Goal: Task Accomplishment & Management: Manage account settings

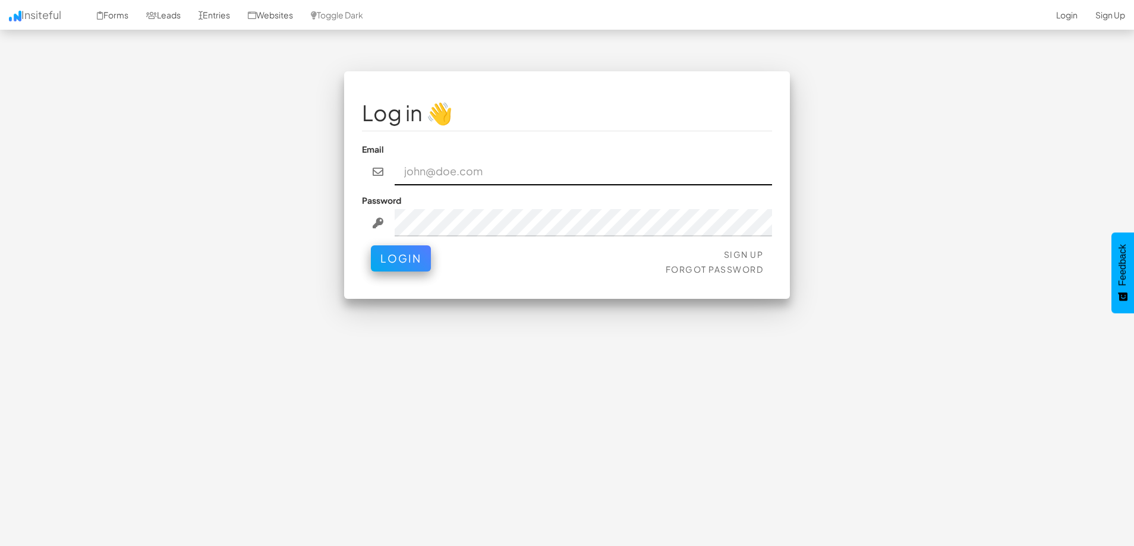
paste input "elizabeths@chetu.com"
type input "elizabeths@chetu.com"
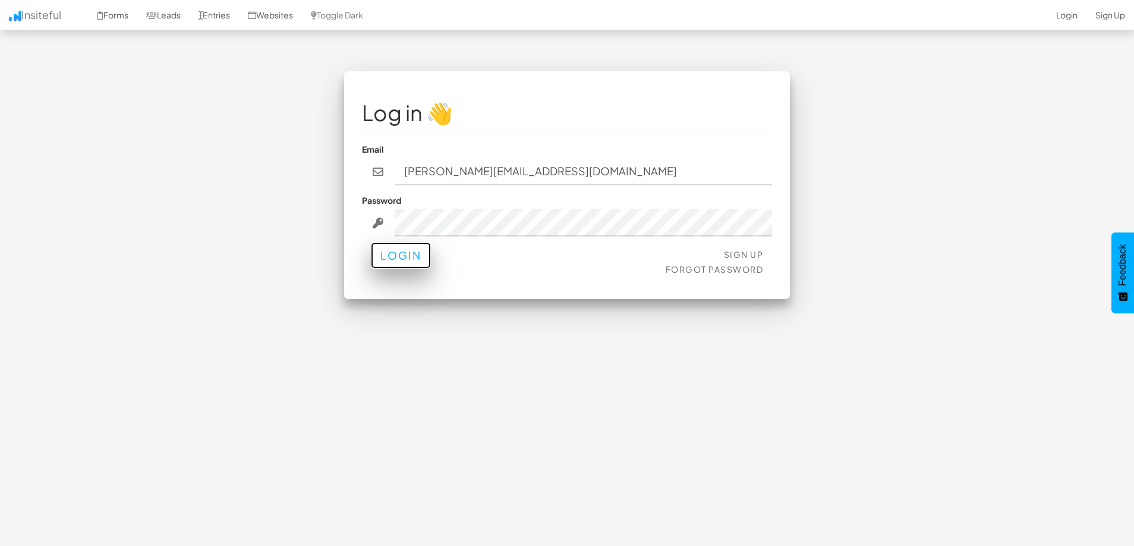
click at [397, 258] on button "Login" at bounding box center [401, 256] width 60 height 26
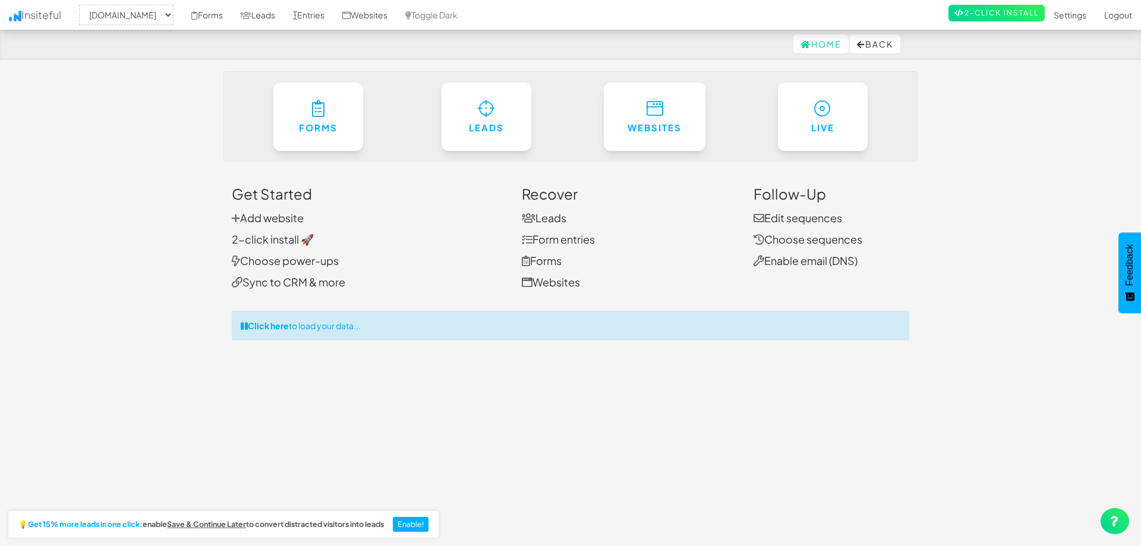
select select "1980"
click at [397, 15] on link "Websites" at bounding box center [365, 15] width 63 height 30
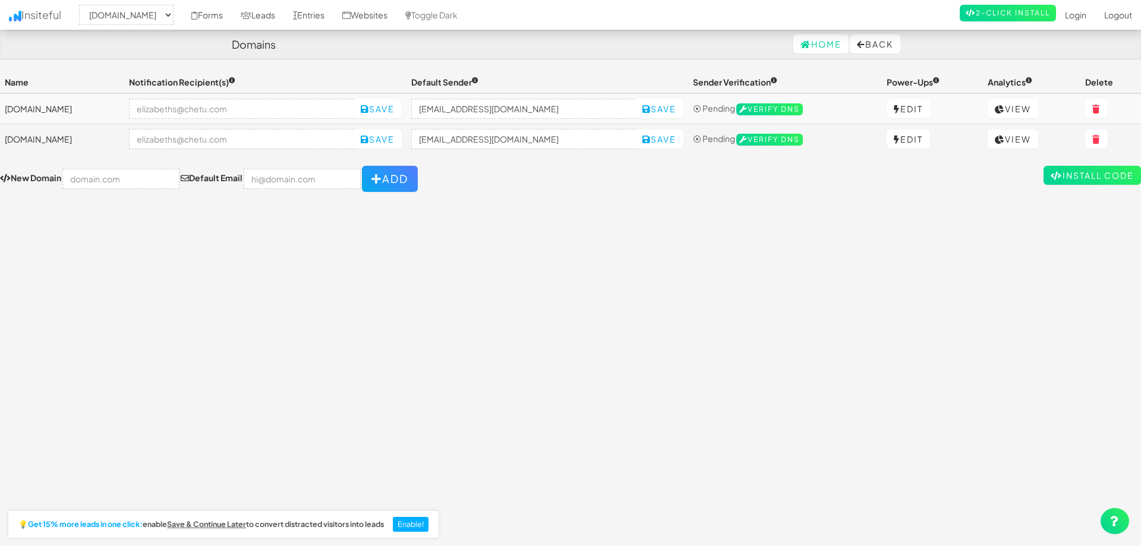
select select "1980"
click at [902, 112] on link "Edit" at bounding box center [903, 108] width 43 height 19
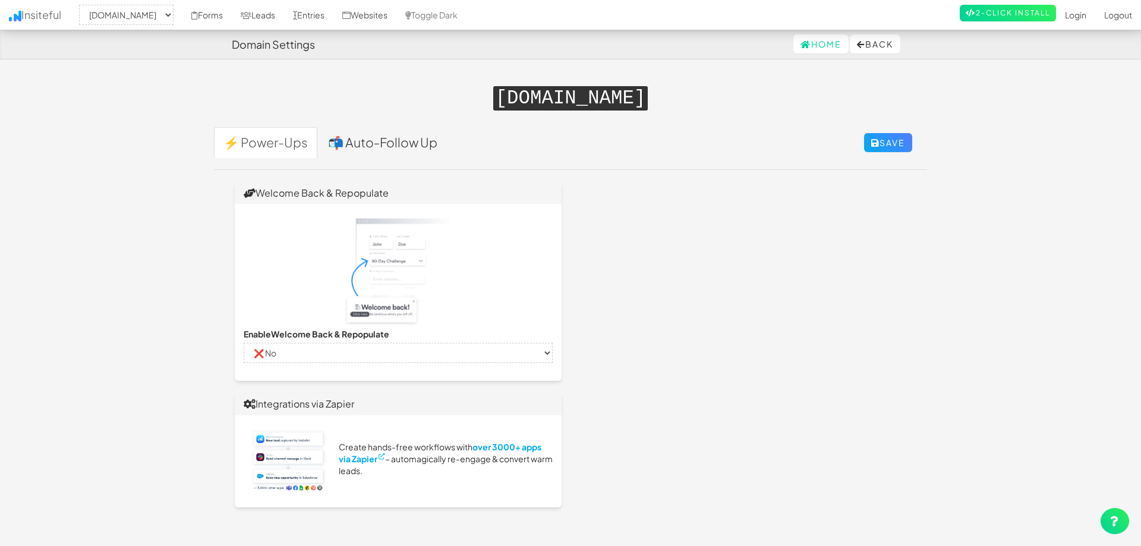
select select "1980"
select select "false"
select select "true"
select select "false"
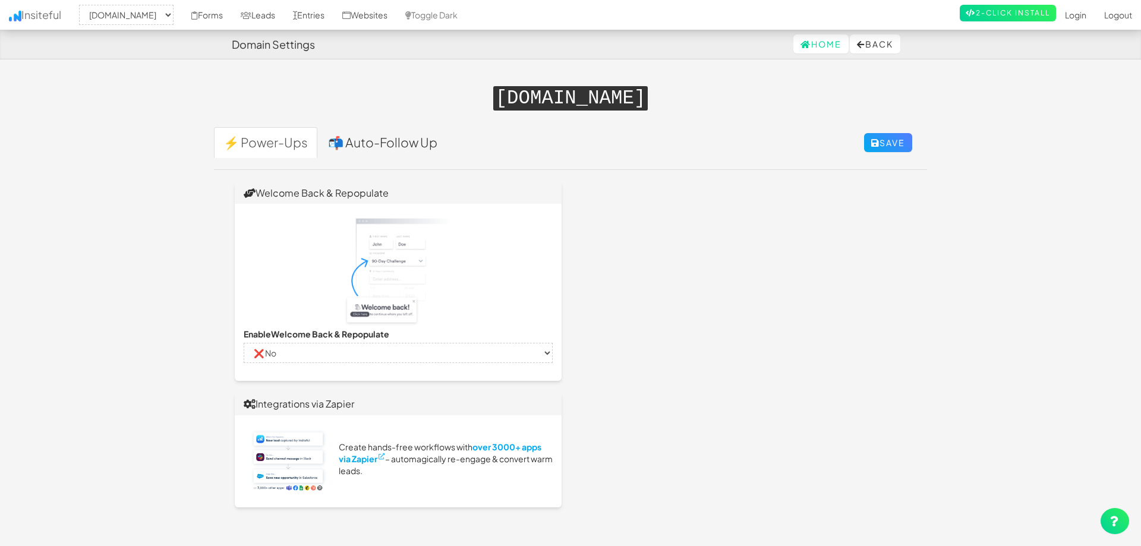
select select "false"
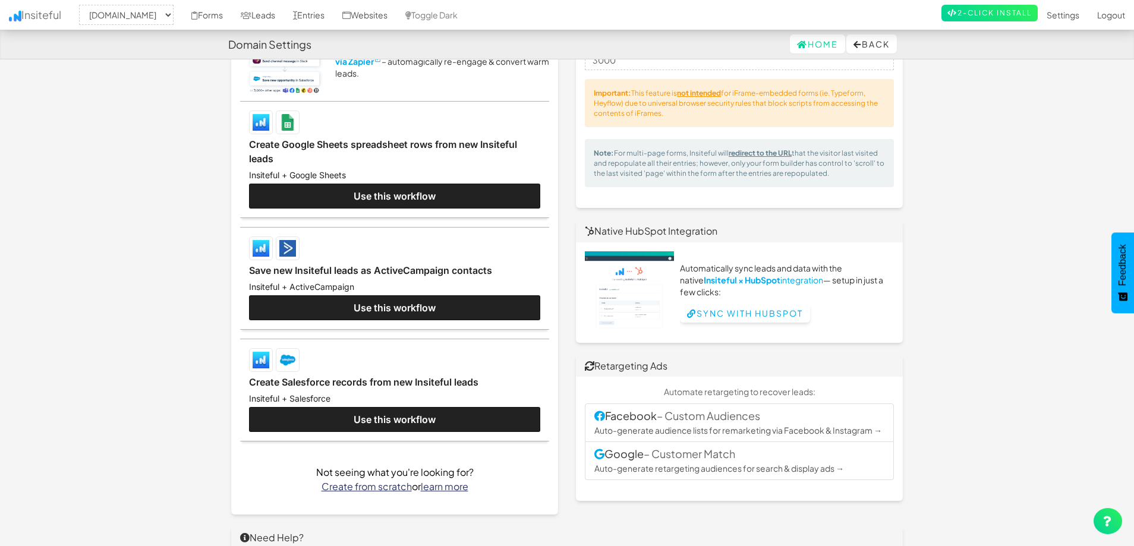
scroll to position [416, 0]
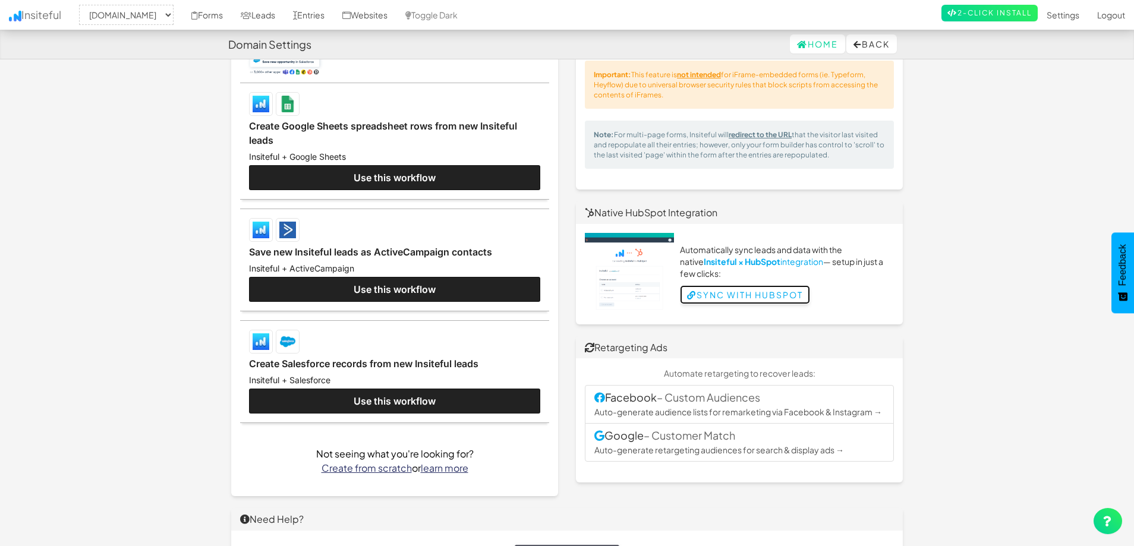
click at [715, 293] on link "Sync with HubSpot" at bounding box center [745, 294] width 130 height 19
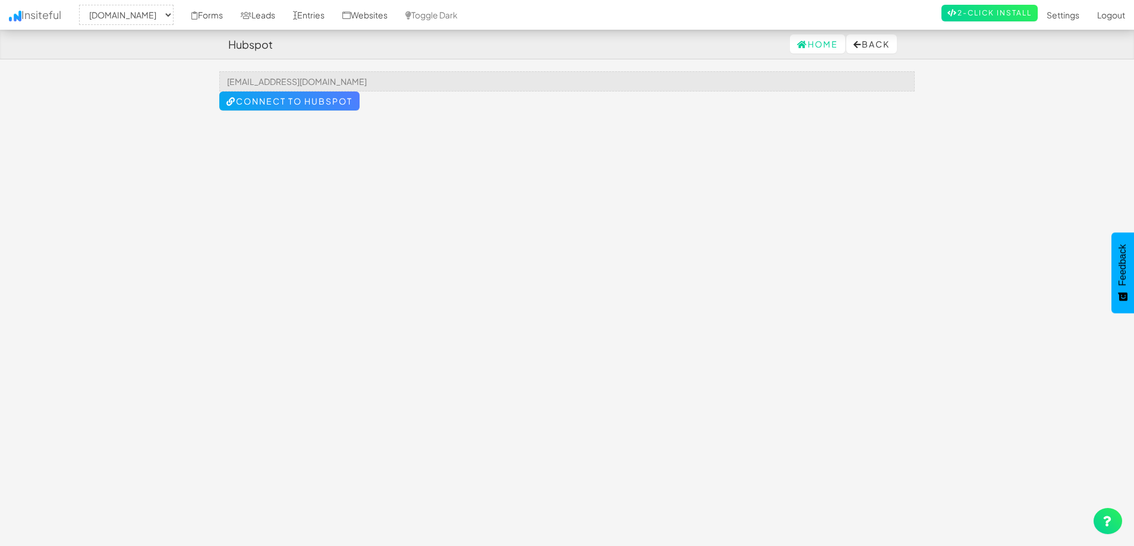
select select "1980"
click at [562, 84] on input "marketing@chetu.com" at bounding box center [567, 81] width 696 height 20
click at [874, 43] on button "Back" at bounding box center [872, 43] width 51 height 19
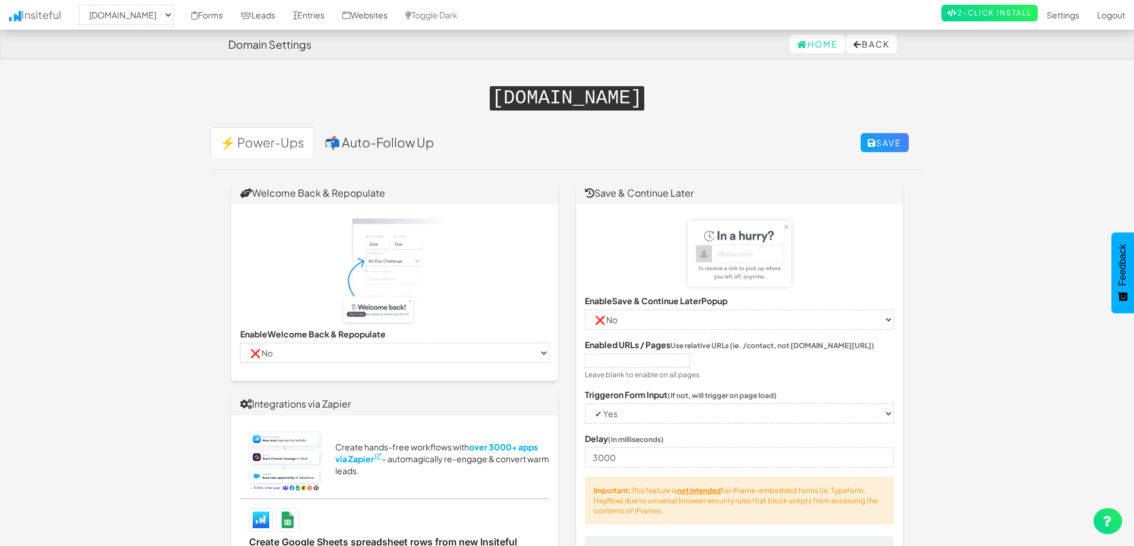
select select "1980"
select select "false"
select select "true"
select select "false"
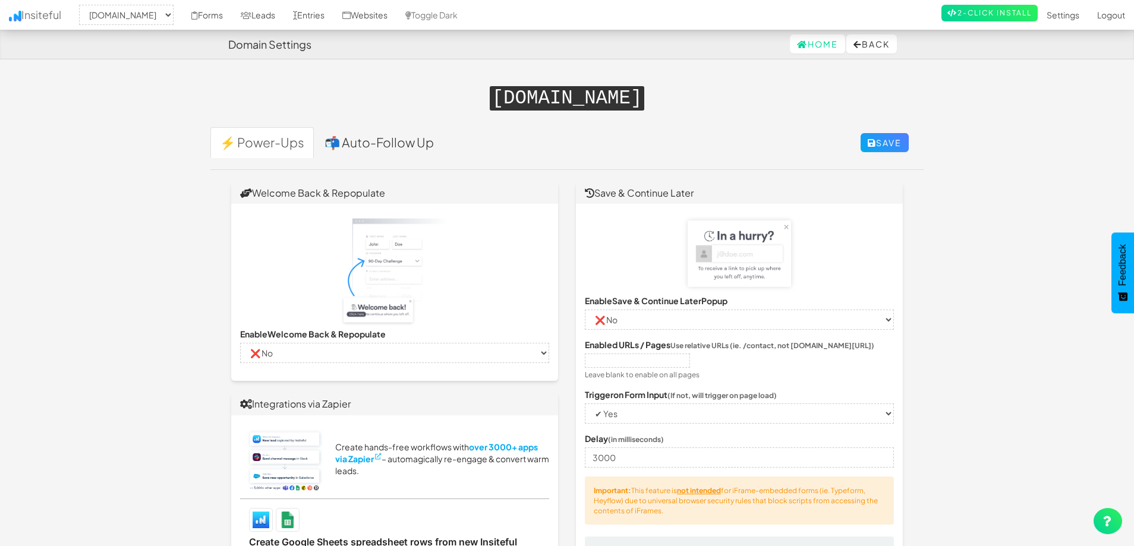
select select "false"
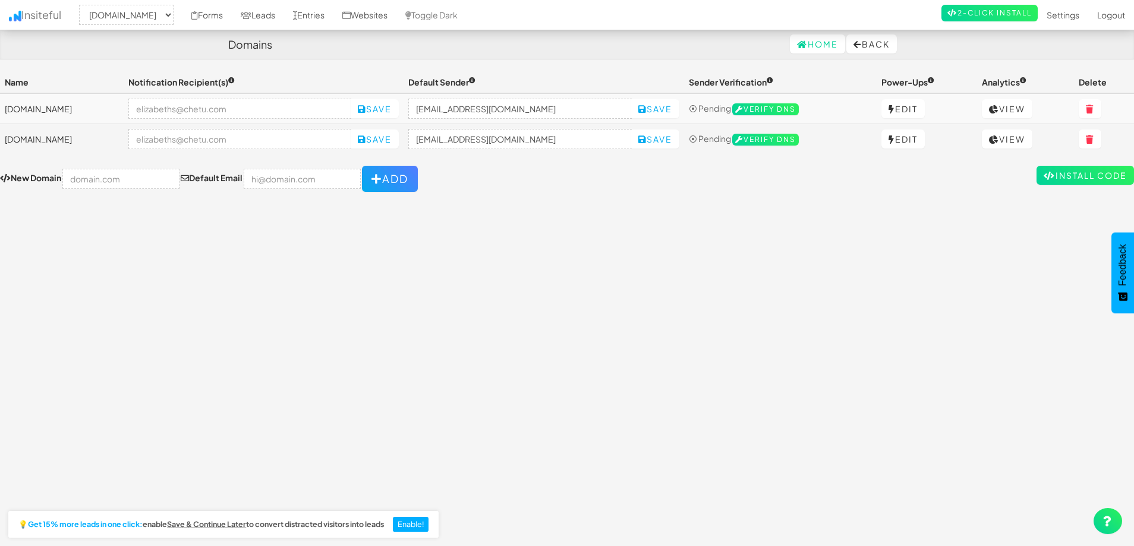
select select "1980"
click at [904, 112] on link "Edit" at bounding box center [903, 108] width 43 height 19
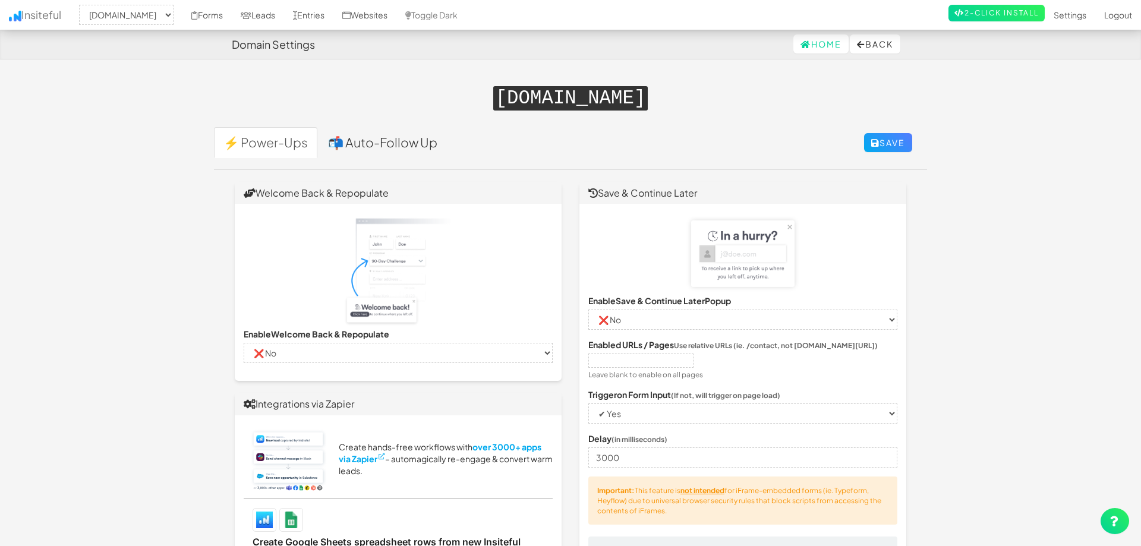
select select "1980"
select select "false"
select select "true"
select select "false"
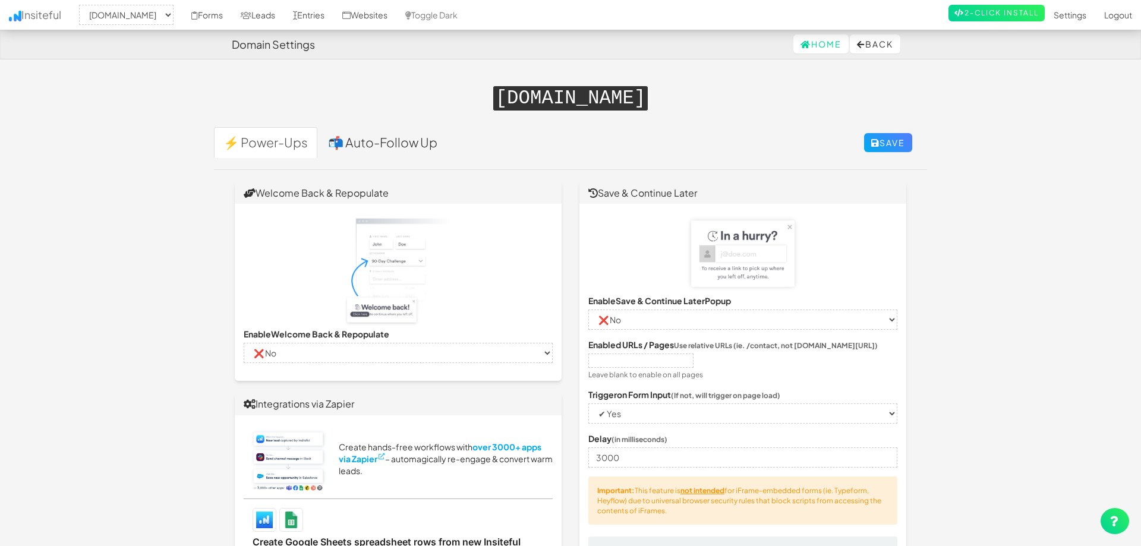
select select "false"
drag, startPoint x: 555, startPoint y: 96, endPoint x: 486, endPoint y: 95, distance: 69.6
click at [486, 95] on h1 "[DOMAIN_NAME]" at bounding box center [567, 96] width 696 height 26
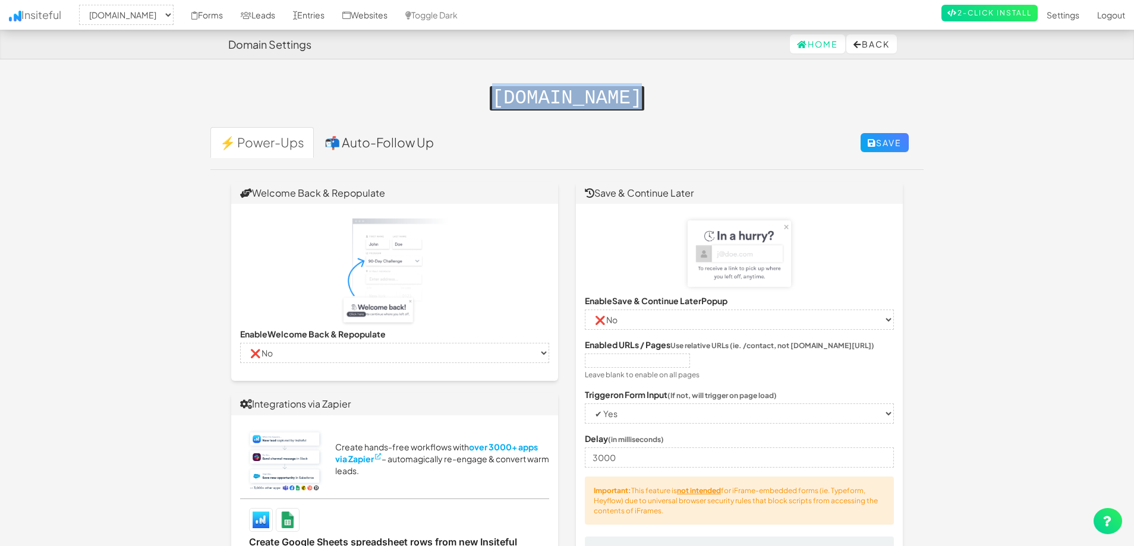
click at [460, 87] on h1 "[DOMAIN_NAME]" at bounding box center [567, 96] width 696 height 26
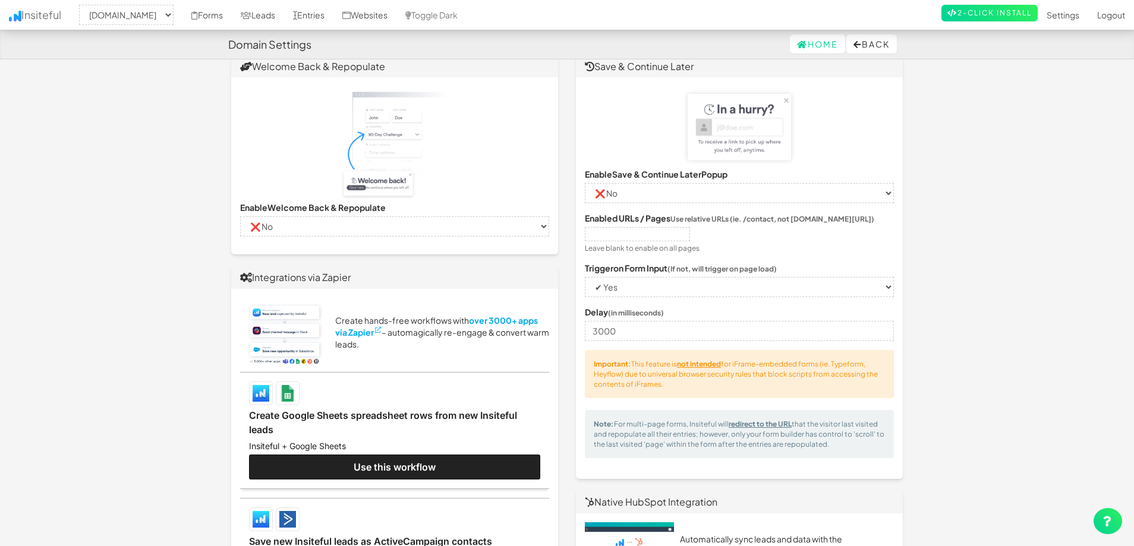
scroll to position [357, 0]
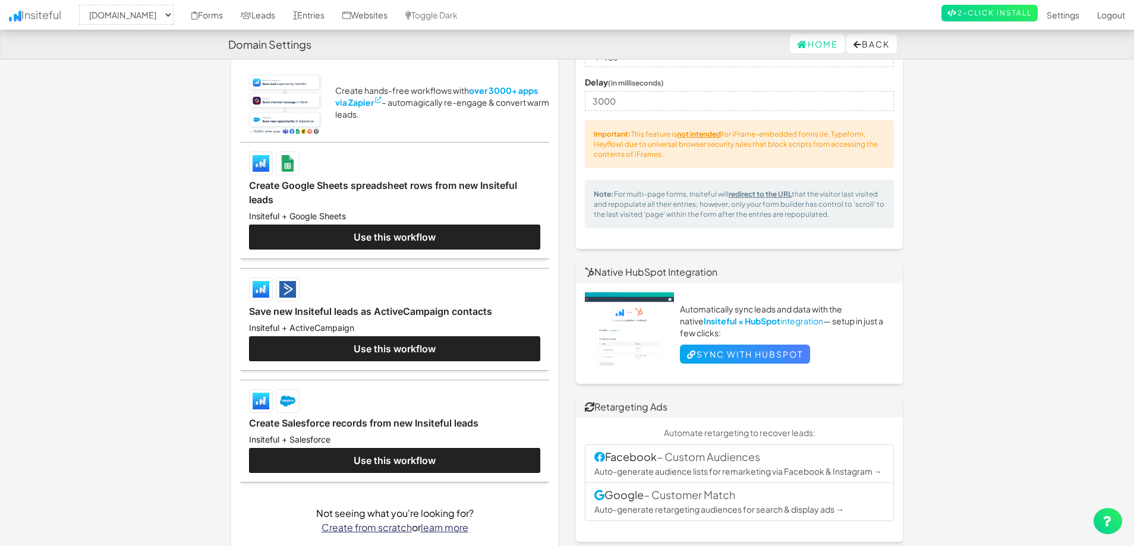
click at [716, 342] on div "Automatically sync leads and data with the native Insiteful × HubSpot integrati…" at bounding box center [787, 334] width 214 height 83
click at [720, 359] on link "Sync with HubSpot" at bounding box center [745, 354] width 130 height 19
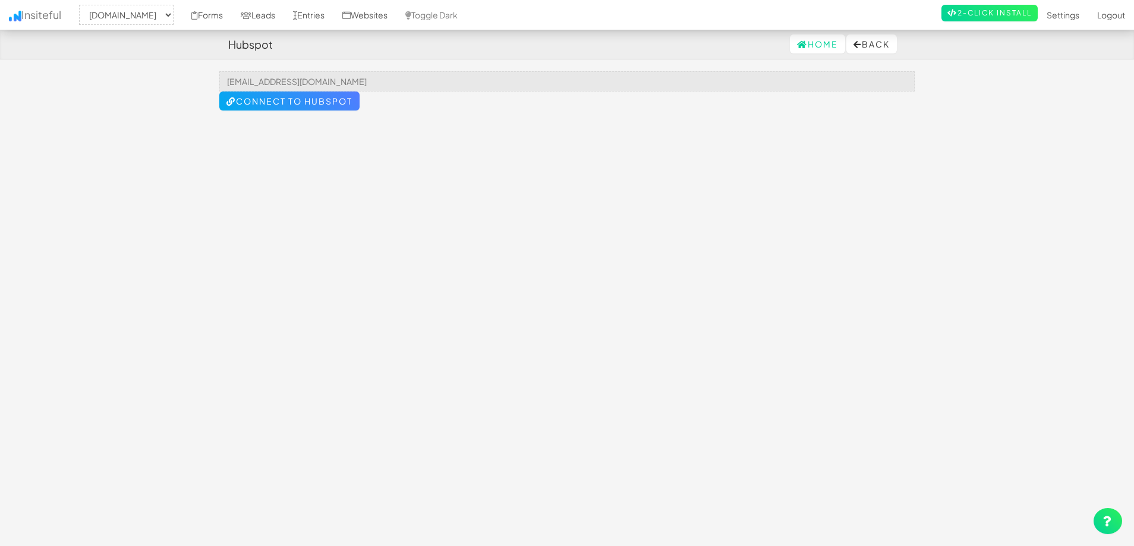
select select "1980"
click at [873, 46] on button "Back" at bounding box center [872, 43] width 51 height 19
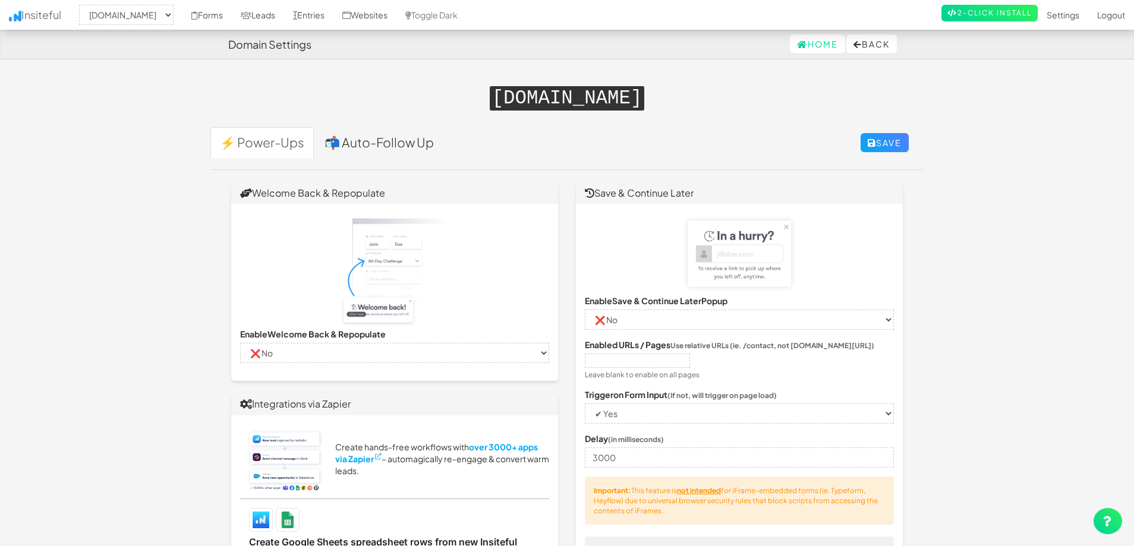
select select "1980"
select select "false"
select select "true"
select select "false"
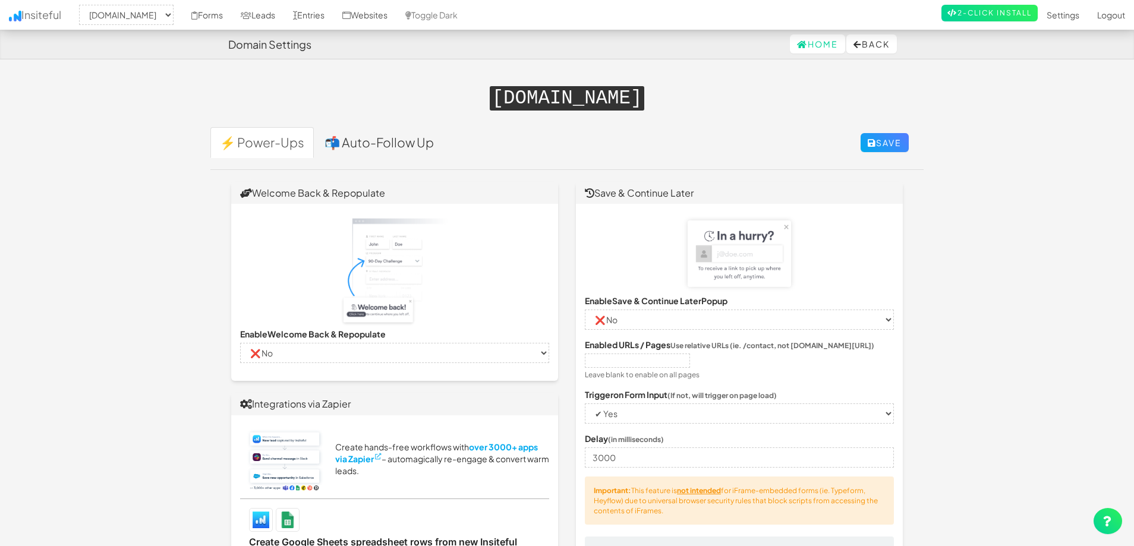
select select "false"
click at [27, 17] on link "Insiteful" at bounding box center [35, 15] width 70 height 30
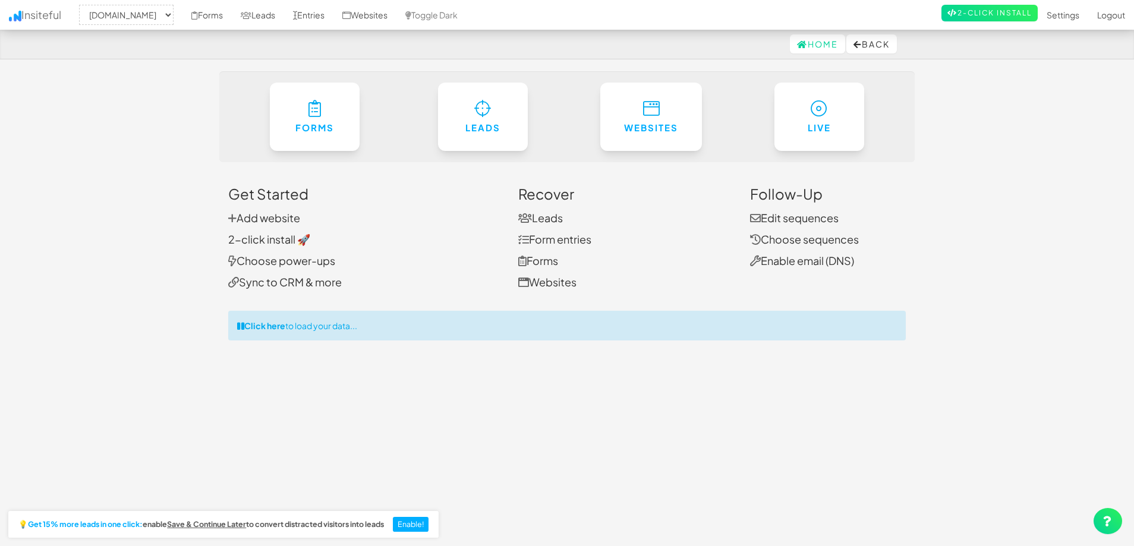
select select "1980"
click at [390, 15] on link "Websites" at bounding box center [365, 15] width 63 height 30
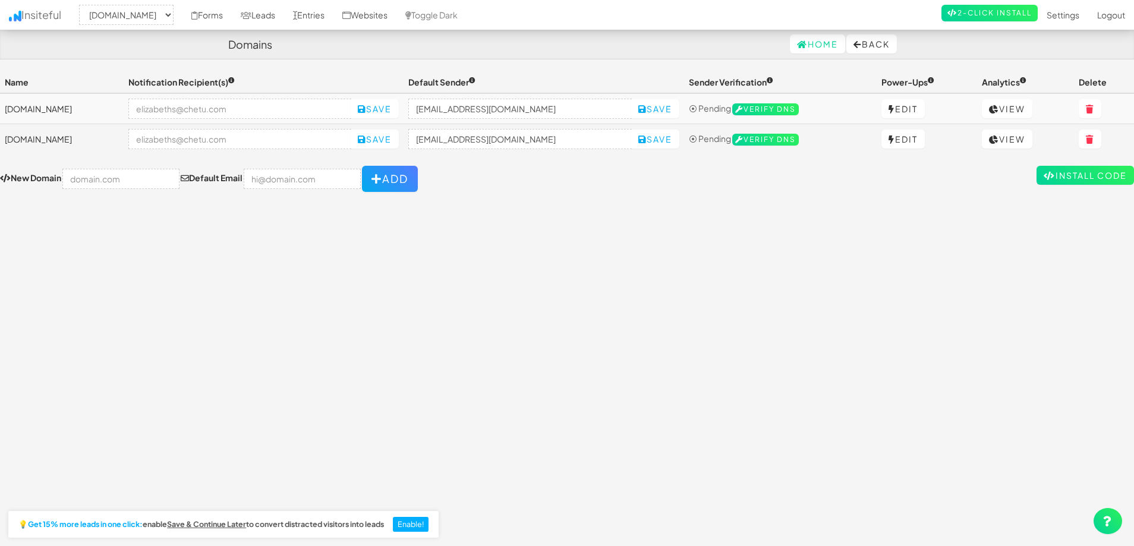
select select "1980"
drag, startPoint x: 904, startPoint y: 99, endPoint x: 907, endPoint y: 108, distance: 8.7
click at [904, 100] on link "Edit" at bounding box center [903, 108] width 43 height 19
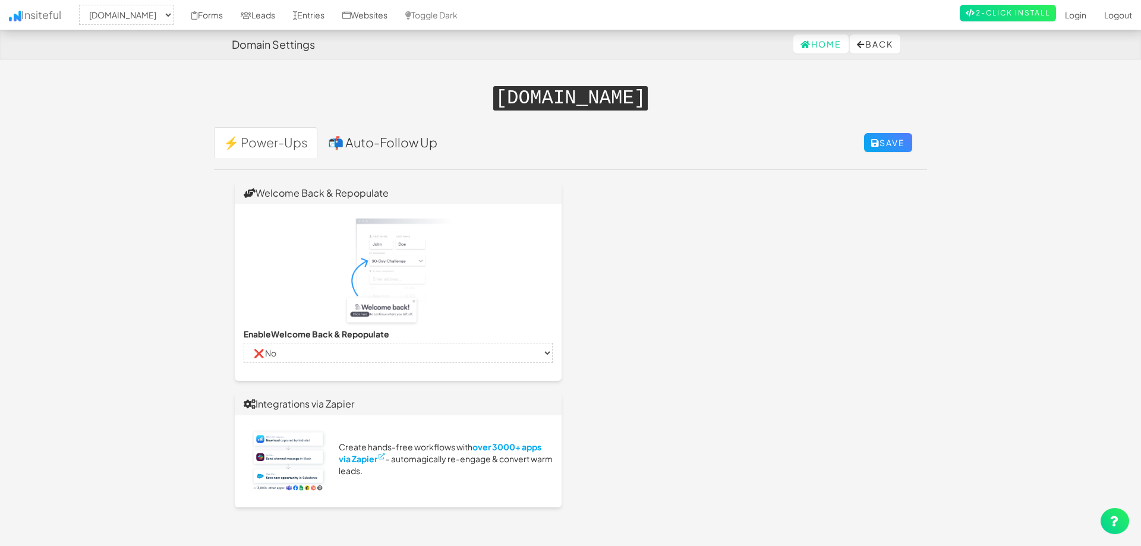
select select "1980"
select select "false"
select select "true"
select select "false"
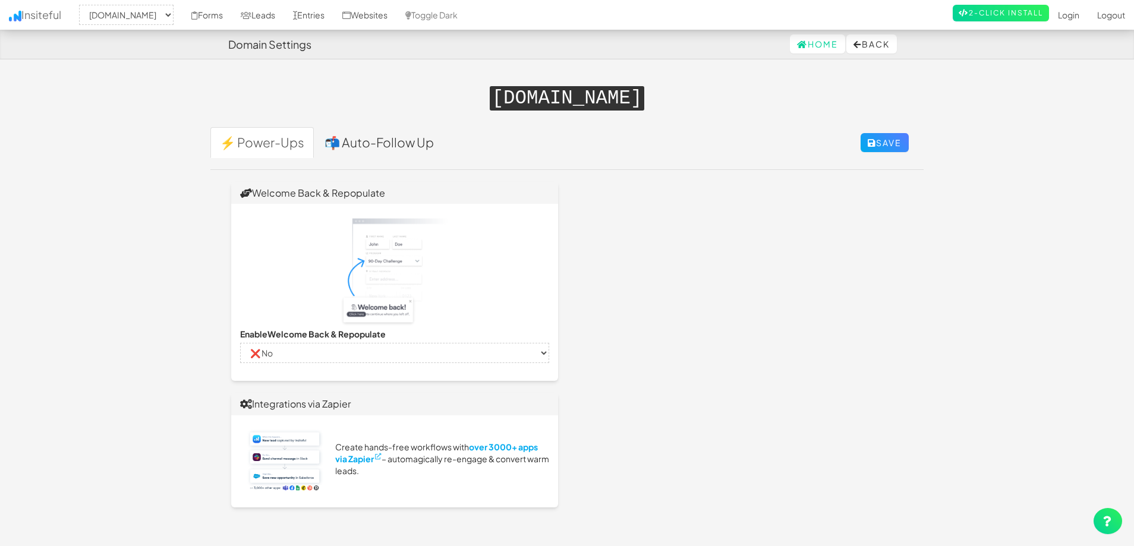
select select "false"
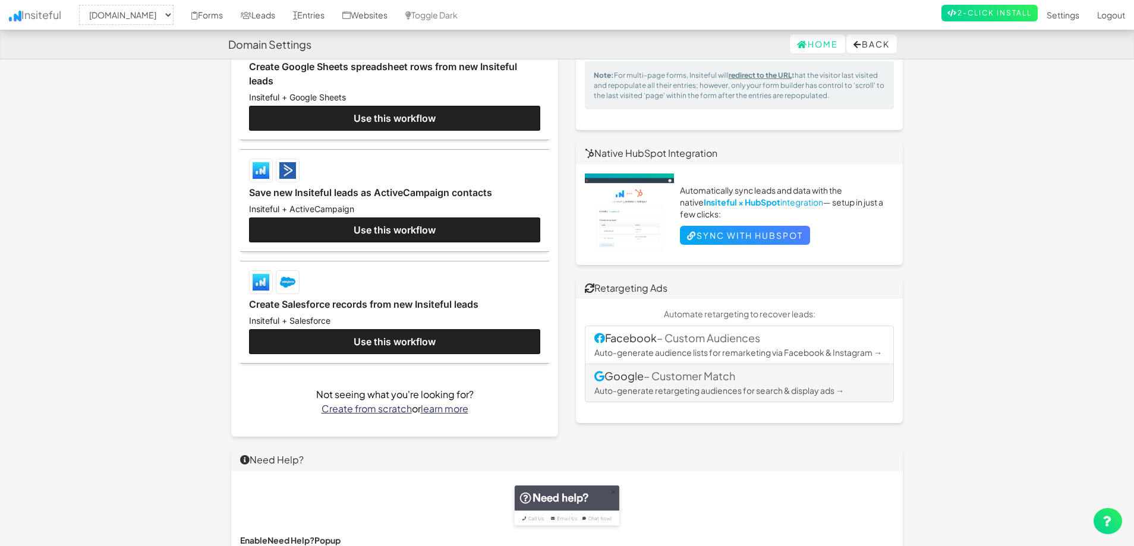
scroll to position [535, 0]
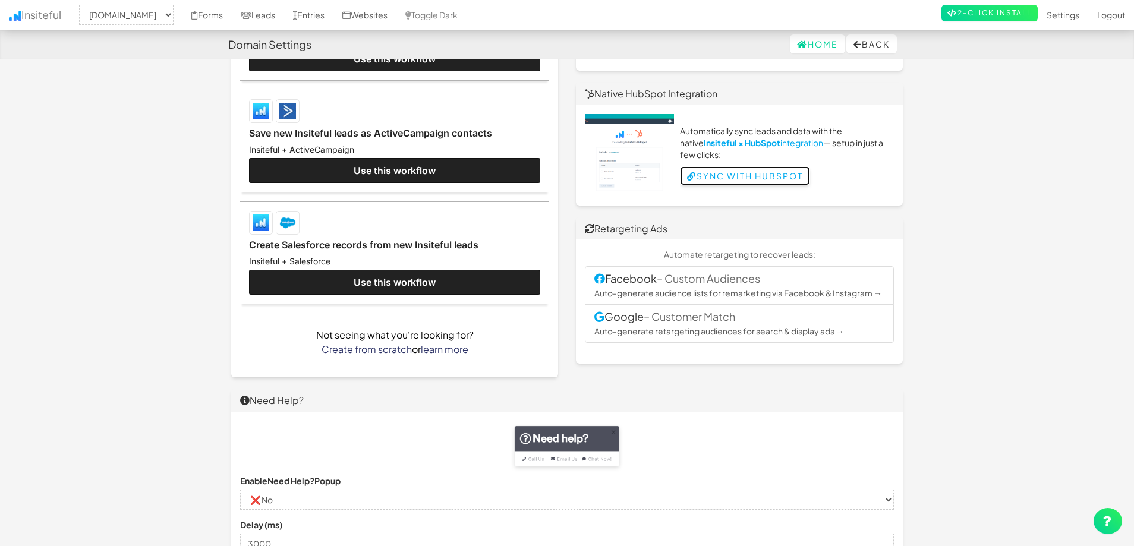
click at [718, 174] on link "Sync with HubSpot" at bounding box center [745, 175] width 130 height 19
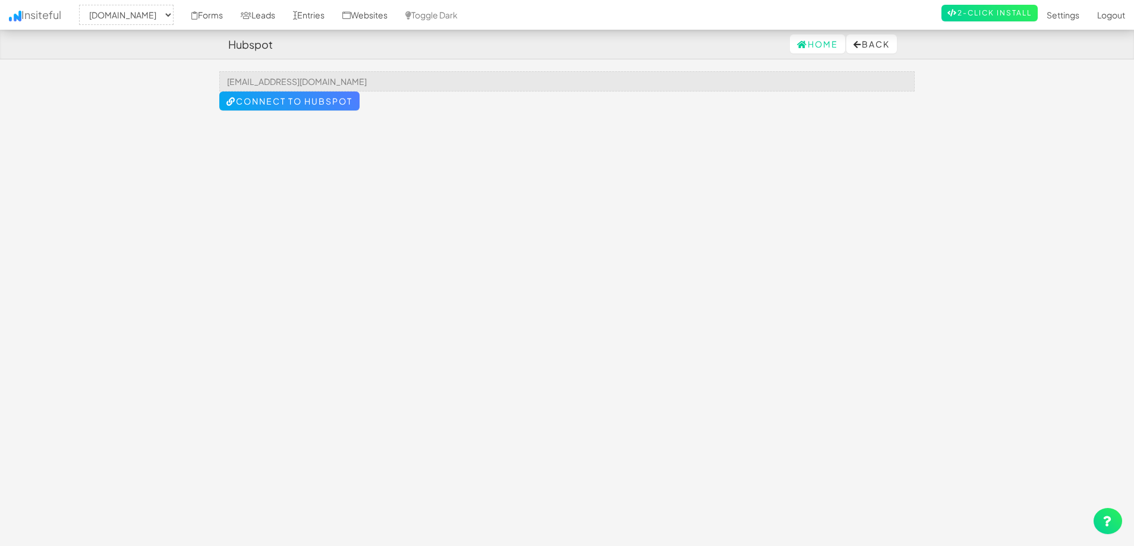
select select "1980"
click at [887, 45] on button "Back" at bounding box center [872, 43] width 51 height 19
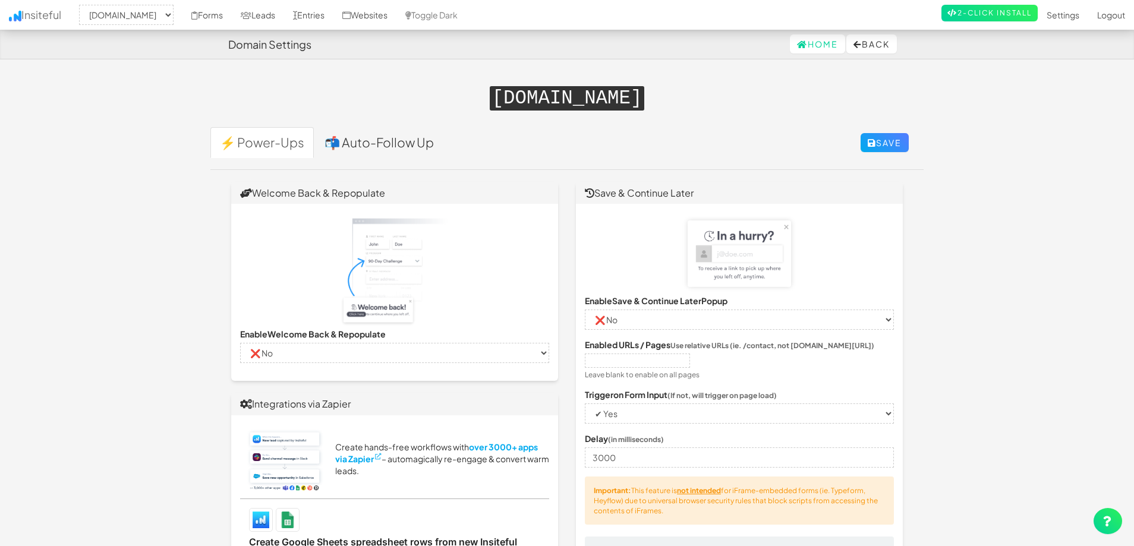
select select "1980"
select select "false"
select select "true"
select select "false"
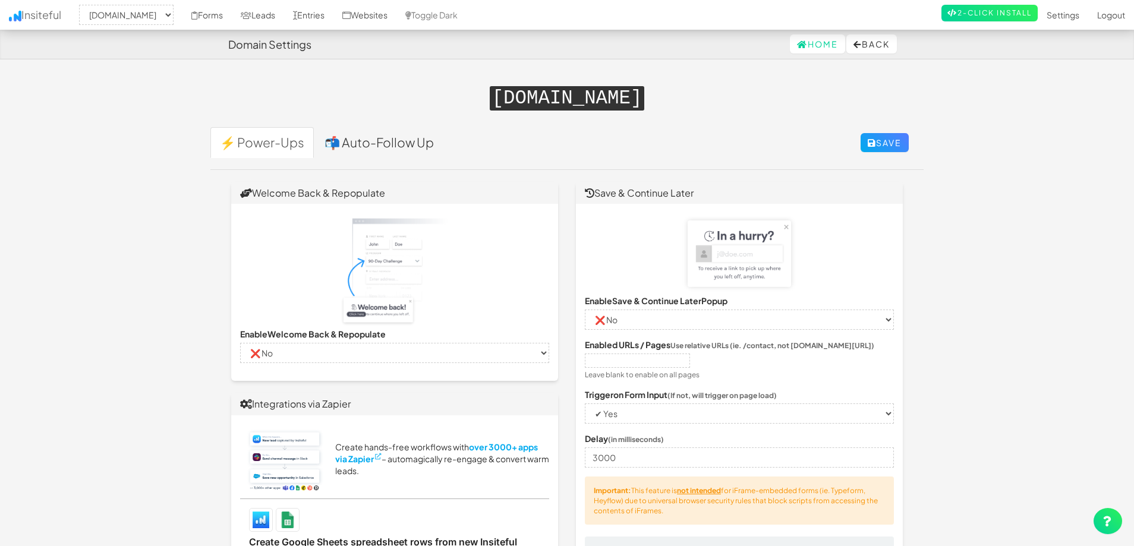
select select "false"
click at [393, 15] on link "Websites" at bounding box center [365, 15] width 63 height 30
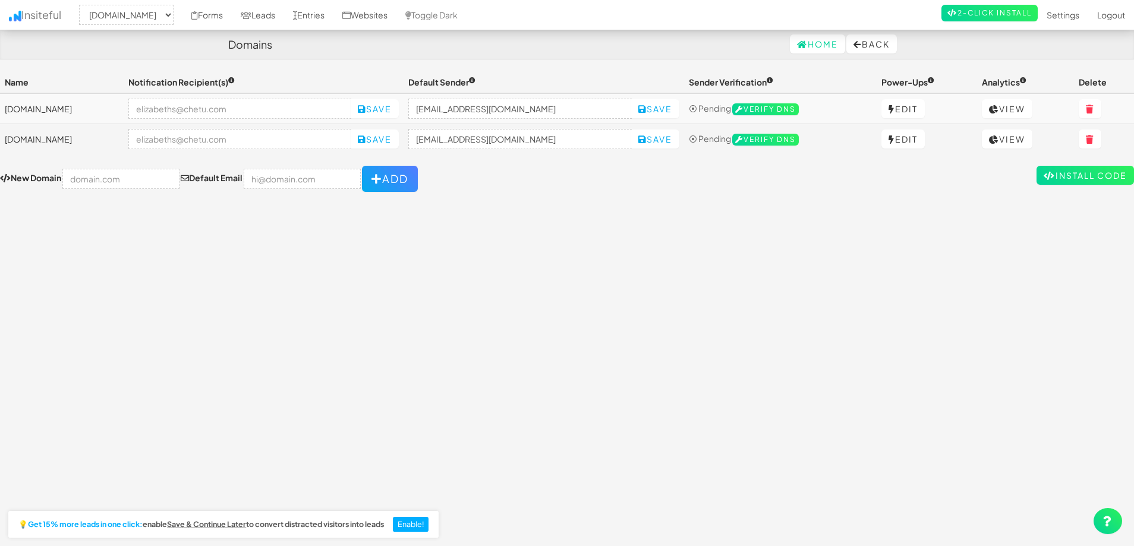
select select "1980"
click at [900, 107] on link "Edit" at bounding box center [903, 108] width 43 height 19
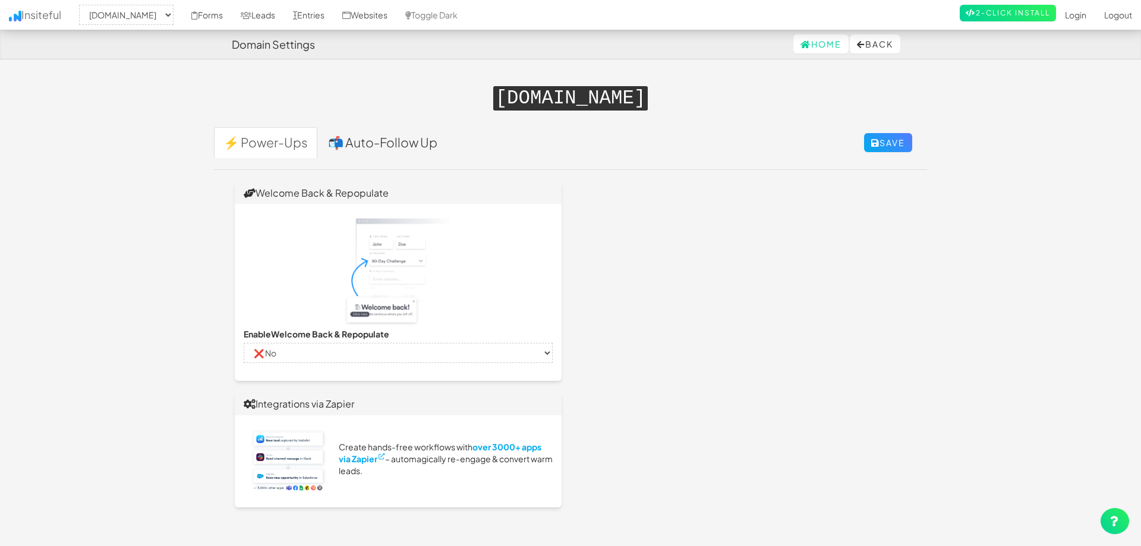
select select "1980"
select select "false"
select select "true"
select select "false"
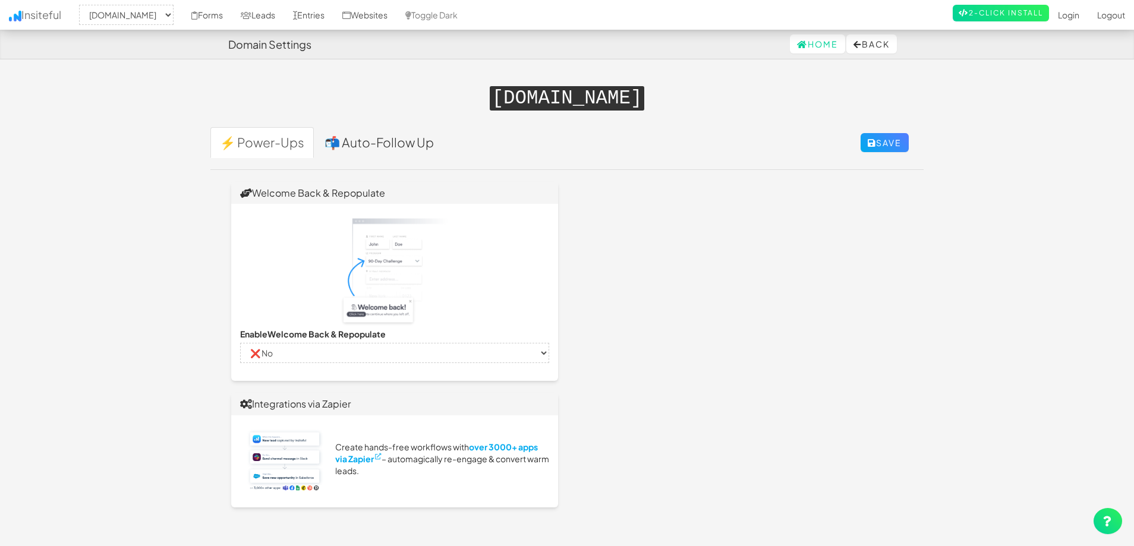
select select "false"
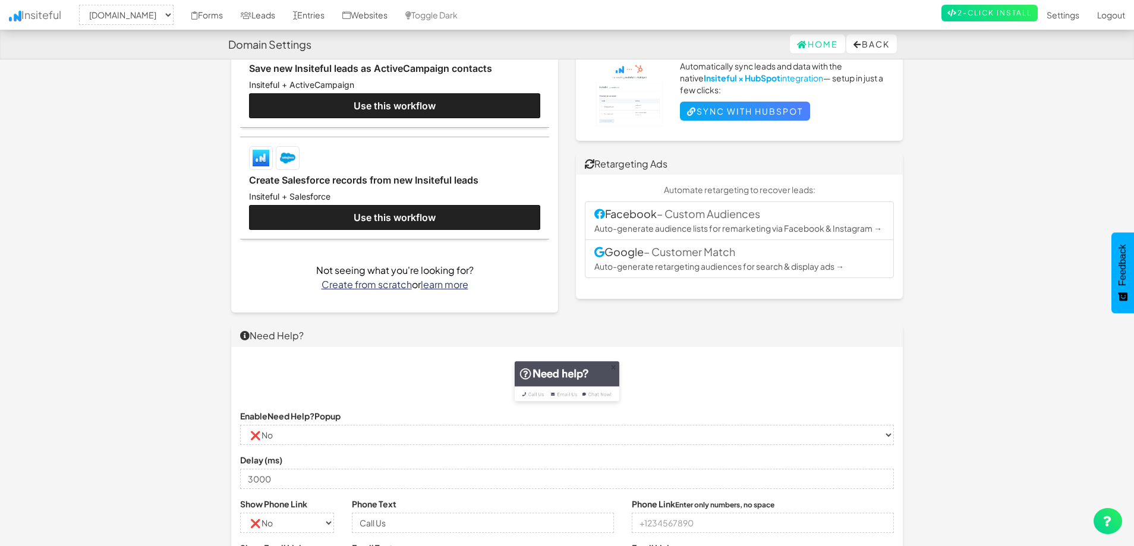
scroll to position [416, 0]
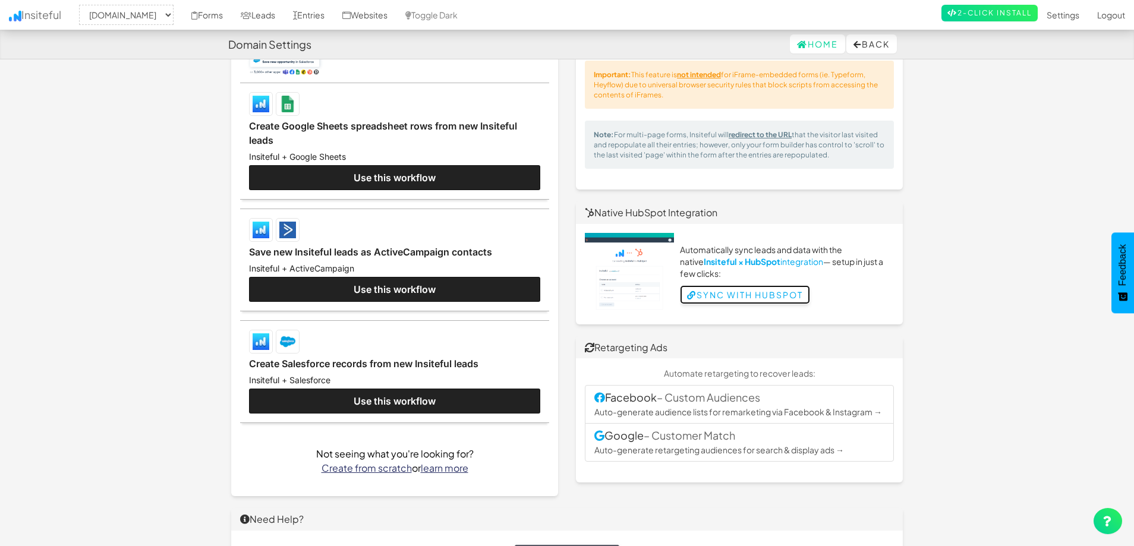
click at [771, 291] on link "Sync with HubSpot" at bounding box center [745, 294] width 130 height 19
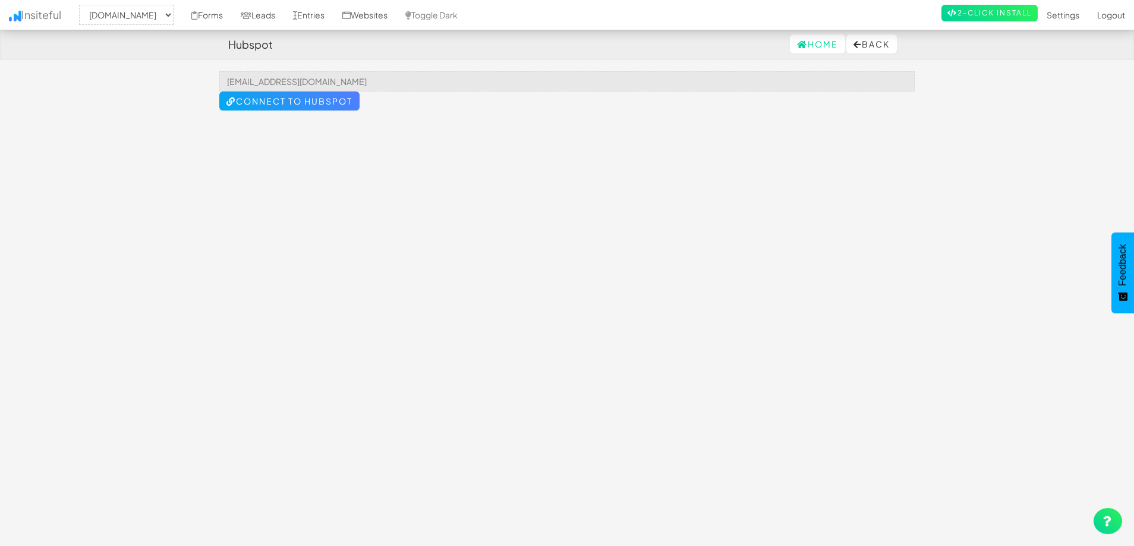
select select "1980"
click at [345, 102] on button "Connect to HubSpot" at bounding box center [289, 101] width 140 height 19
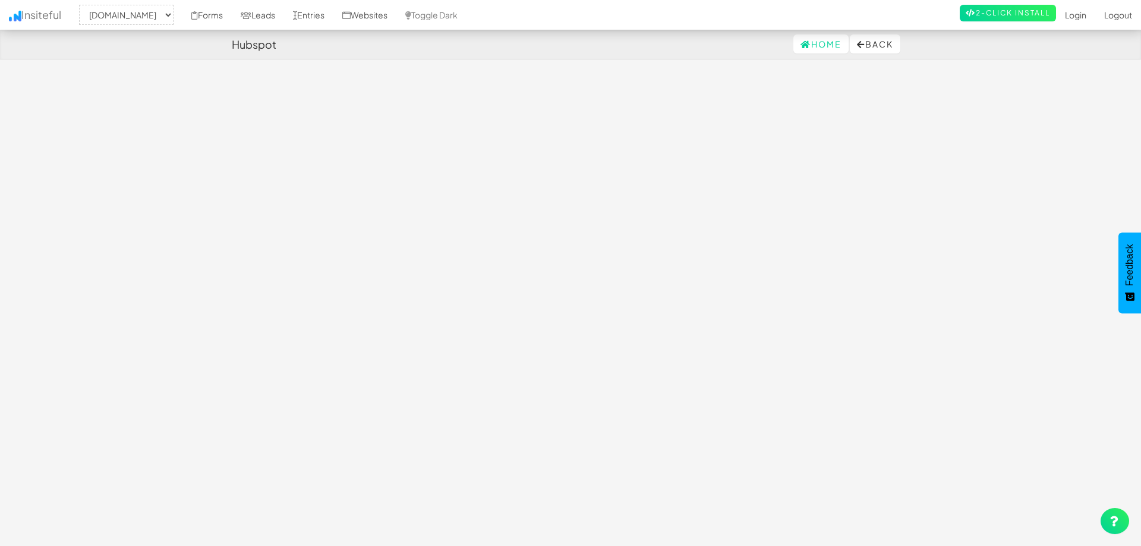
select select "1980"
